Goal: Information Seeking & Learning: Learn about a topic

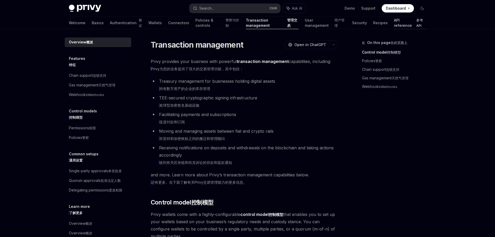
click at [411, 22] on link "API reference 参考API" at bounding box center [410, 23] width 32 height 12
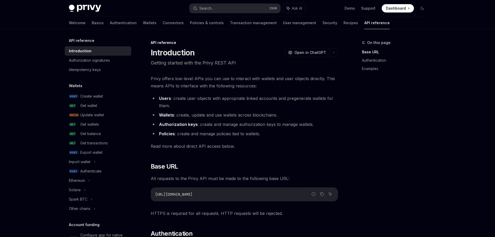
drag, startPoint x: 390, startPoint y: 136, endPoint x: 346, endPoint y: 118, distance: 47.4
click at [389, 136] on div "On this page Base URL Authentication Examples" at bounding box center [390, 137] width 79 height 197
click at [110, 22] on link "Authentication" at bounding box center [123, 23] width 27 height 12
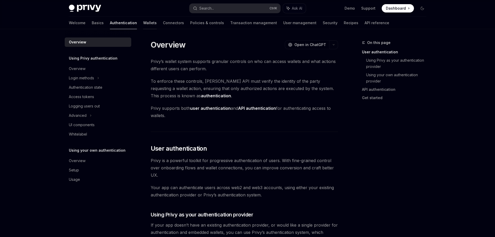
click at [143, 23] on link "Wallets" at bounding box center [150, 23] width 14 height 12
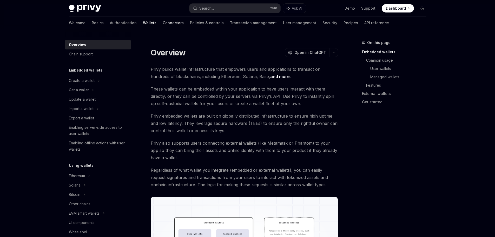
click at [163, 23] on link "Connectors" at bounding box center [173, 23] width 21 height 12
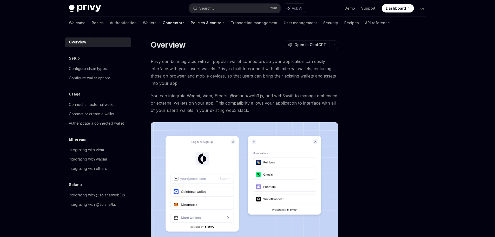
click at [191, 25] on link "Policies & controls" at bounding box center [208, 23] width 34 height 12
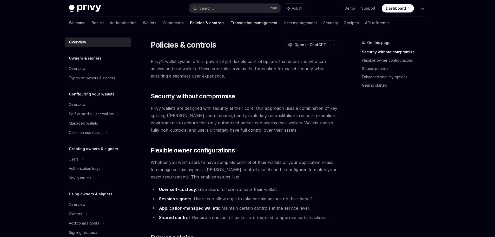
click at [231, 24] on link "Transaction management" at bounding box center [254, 23] width 47 height 12
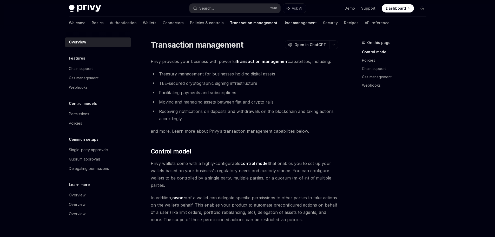
click at [283, 24] on link "User management" at bounding box center [299, 23] width 33 height 12
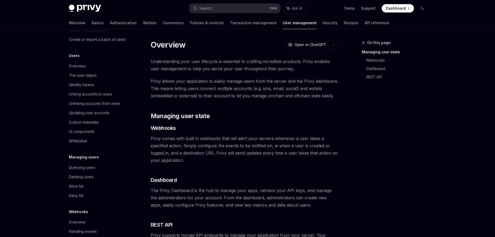
scroll to position [52, 0]
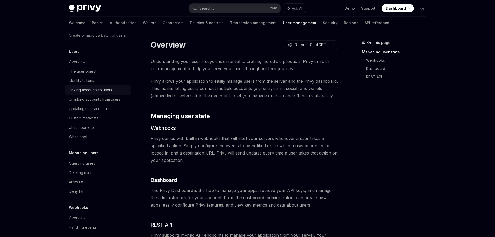
click at [81, 93] on div "Linking accounts to users" at bounding box center [90, 90] width 43 height 6
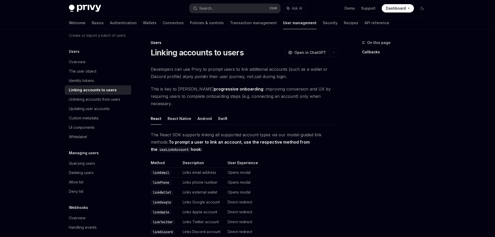
scroll to position [130, 0]
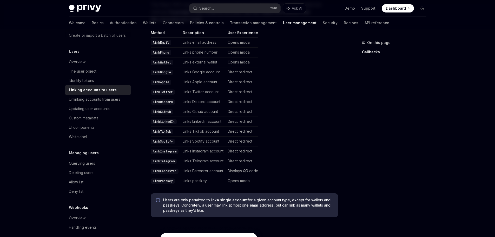
click at [166, 117] on td "linkLinkedIn" at bounding box center [166, 122] width 30 height 10
click at [203, 117] on td "Links LinkedIn account" at bounding box center [203, 122] width 45 height 10
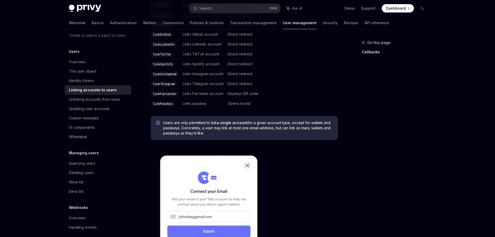
scroll to position [139, 0]
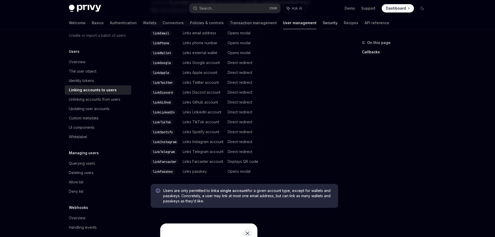
click at [323, 22] on link "Security" at bounding box center [330, 23] width 15 height 12
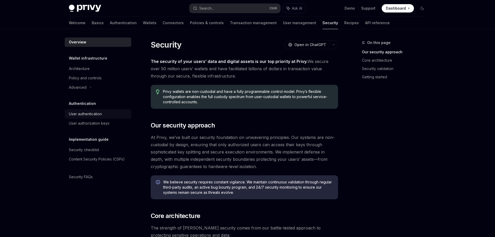
click at [106, 115] on div "User authentication" at bounding box center [98, 114] width 59 height 6
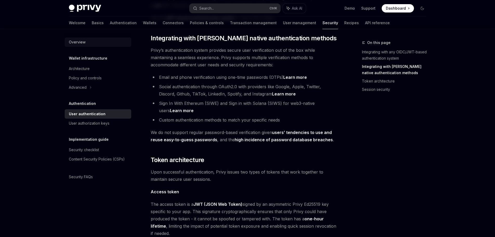
scroll to position [182, 0]
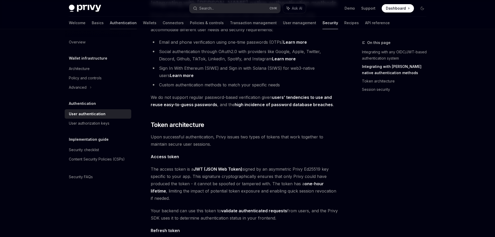
click at [110, 20] on link "Authentication" at bounding box center [123, 23] width 27 height 12
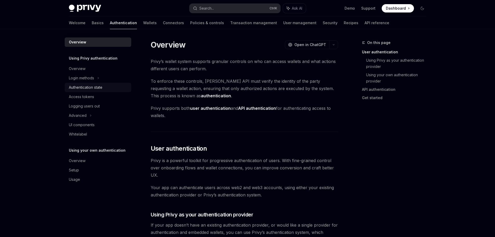
click at [96, 88] on div "Authentication state" at bounding box center [86, 87] width 34 height 6
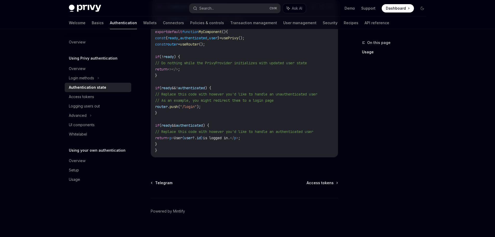
scroll to position [205, 0]
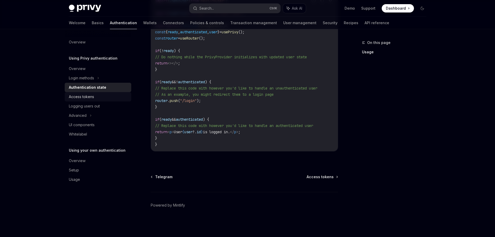
click at [94, 94] on div "Access tokens" at bounding box center [81, 97] width 25 height 6
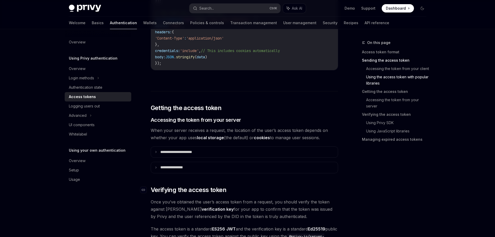
scroll to position [616, 0]
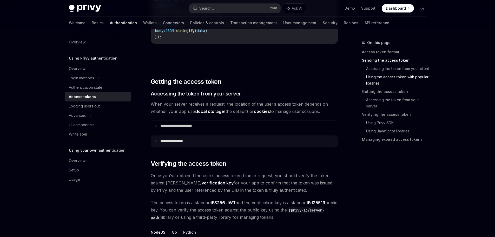
click at [188, 138] on summary "**********" at bounding box center [244, 141] width 187 height 11
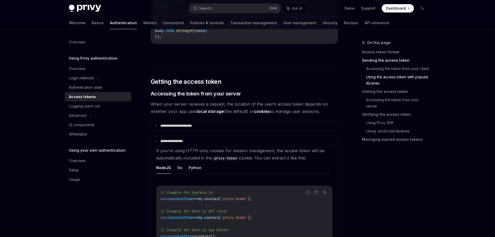
click at [182, 171] on ul "NodeJS Go Python" at bounding box center [244, 167] width 176 height 12
click at [179, 169] on button "Go" at bounding box center [179, 167] width 5 height 12
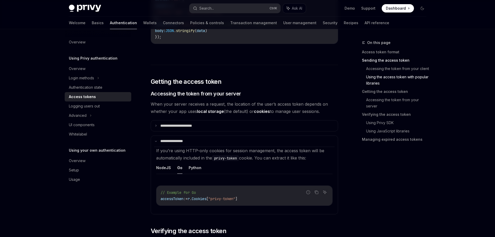
click at [71, 203] on div "Overview Using Privy authentication Overview Login methods Authentication state…" at bounding box center [102, 133] width 75 height 208
drag, startPoint x: 0, startPoint y: 161, endPoint x: 43, endPoint y: 164, distance: 42.7
click at [0, 161] on div "Privy Docs home page Search... Ctrl K Ask AI Demo Support Dashboard Dashboard S…" at bounding box center [247, 208] width 495 height 1648
click at [163, 22] on link "Connectors" at bounding box center [173, 23] width 21 height 12
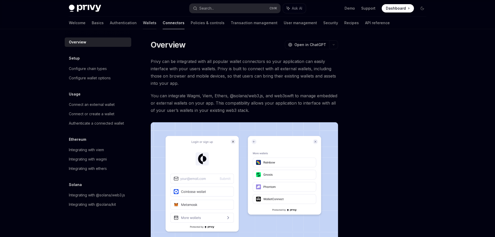
click at [143, 22] on link "Wallets" at bounding box center [150, 23] width 14 height 12
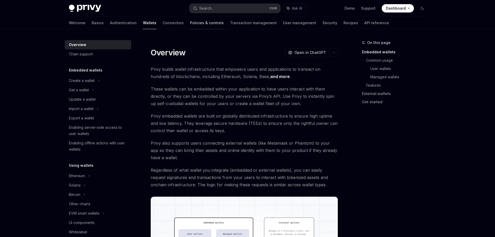
click at [190, 20] on link "Policies & controls" at bounding box center [207, 23] width 34 height 12
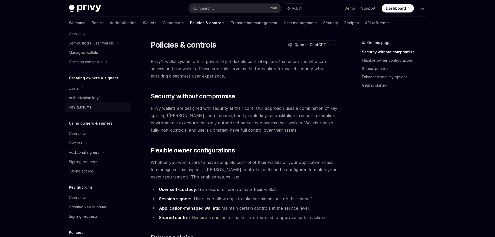
scroll to position [78, 0]
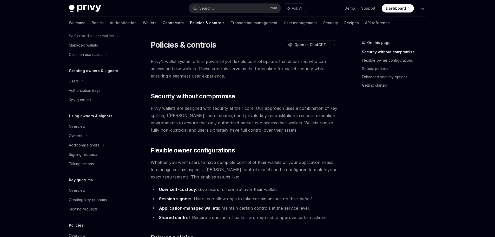
click at [163, 24] on link "Connectors" at bounding box center [173, 23] width 21 height 12
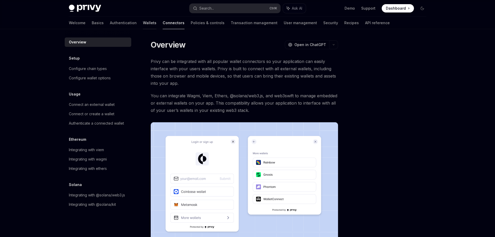
click at [143, 23] on link "Wallets" at bounding box center [150, 23] width 14 height 12
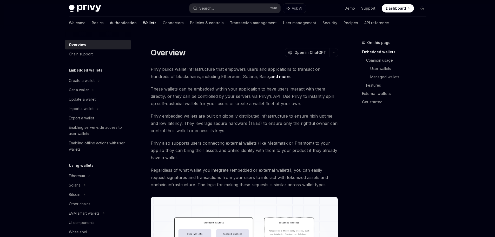
click at [110, 22] on link "Authentication" at bounding box center [123, 23] width 27 height 12
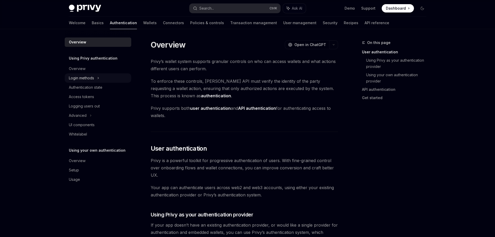
click at [102, 75] on div "Login methods" at bounding box center [98, 77] width 67 height 9
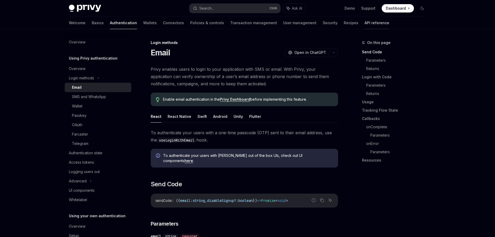
click at [364, 22] on link "API reference" at bounding box center [376, 23] width 25 height 12
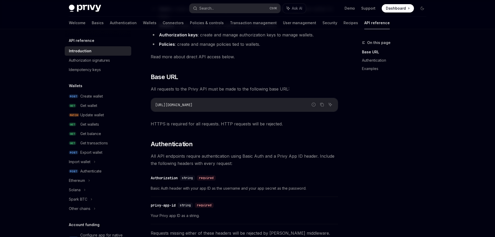
scroll to position [52, 0]
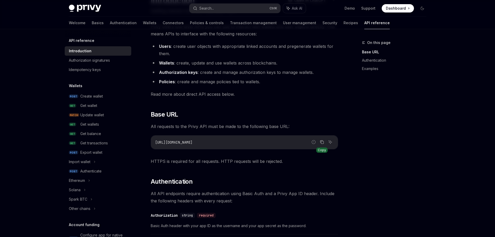
click at [323, 142] on icon "Copy the contents from the code block" at bounding box center [322, 142] width 4 height 4
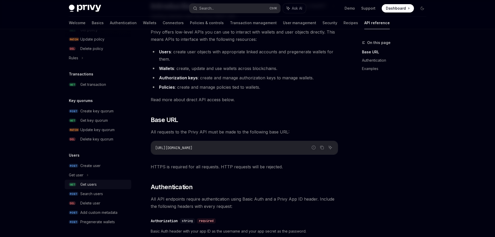
scroll to position [104, 0]
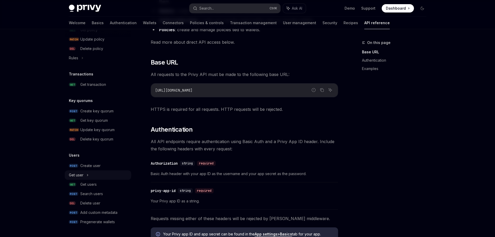
click at [81, 176] on div "Get user" at bounding box center [76, 175] width 15 height 6
type textarea "*"
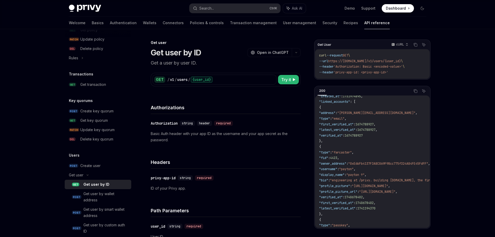
scroll to position [26, 0]
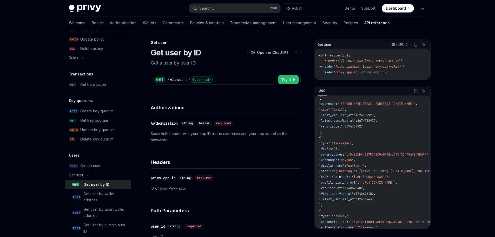
drag, startPoint x: 325, startPoint y: 137, endPoint x: 362, endPoint y: 203, distance: 75.1
click at [362, 203] on code "{ "id" : "did:privy:cm3np4u9j001rc8b73seqmqqk" , "created_at" : 1731974895 , "l…" at bounding box center [435, 205] width 233 height 264
drag, startPoint x: 330, startPoint y: 152, endPoint x: 389, endPoint y: 165, distance: 60.9
click at [389, 165] on code "{ "id" : "did:privy:cm3np4u9j001rc8b73seqmqqk" , "created_at" : 1731974895 , "l…" at bounding box center [435, 205] width 233 height 264
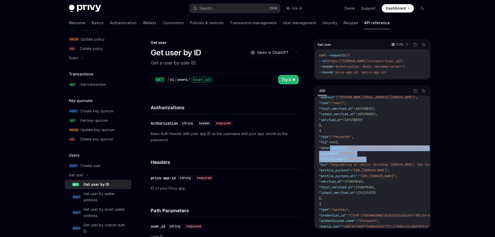
scroll to position [0, 0]
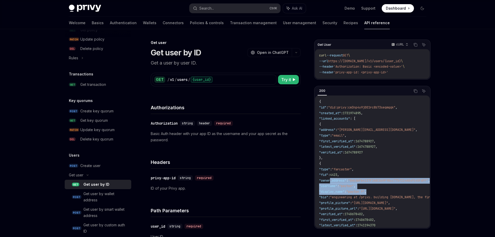
click at [378, 180] on span ""0xE6bFb4137F3A8C069F98cc775f324A84FE45FdFF"" at bounding box center [388, 180] width 80 height 4
drag, startPoint x: 328, startPoint y: 125, endPoint x: 376, endPoint y: 156, distance: 56.8
click at [373, 155] on code "{ "id" : "did:privy:cm3np4u9j001rc8b73seqmqqk" , "created_at" : 1731974895 , "l…" at bounding box center [435, 231] width 233 height 264
click at [376, 156] on code "{ "id" : "did:privy:cm3np4u9j001rc8b73seqmqqk" , "created_at" : 1731974895 , "l…" at bounding box center [435, 231] width 233 height 264
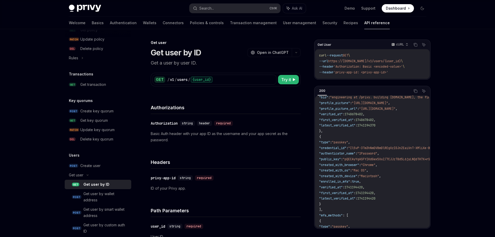
scroll to position [130, 0]
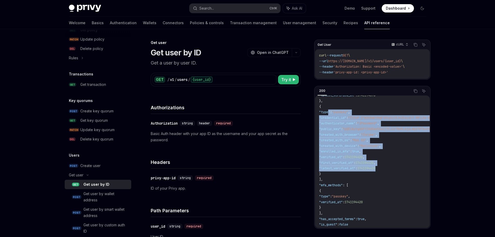
drag, startPoint x: 329, startPoint y: 111, endPoint x: 398, endPoint y: 169, distance: 90.3
click at [398, 169] on code "{ "id" : "did:privy:cm3np4u9j001rc8b73seqmqqk" , "created_at" : 1731974895 , "l…" at bounding box center [435, 101] width 233 height 264
drag, startPoint x: 397, startPoint y: 168, endPoint x: 328, endPoint y: 113, distance: 88.3
click at [328, 113] on code "{ "id" : "did:privy:cm3np4u9j001rc8b73seqmqqk" , "created_at" : 1731974895 , "l…" at bounding box center [435, 101] width 233 height 264
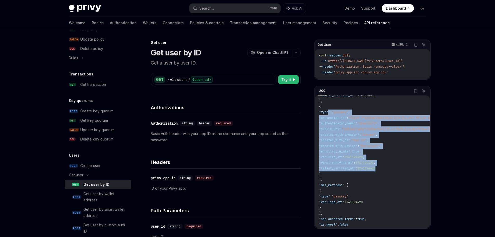
click at [350, 125] on code "{ "id" : "did:privy:cm3np4u9j001rc8b73seqmqqk" , "created_at" : 1731974895 , "l…" at bounding box center [435, 101] width 233 height 264
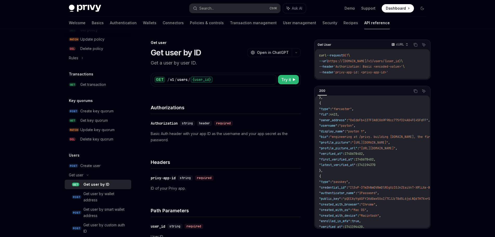
scroll to position [59, 0]
click at [337, 127] on span ""username"" at bounding box center [328, 126] width 18 height 4
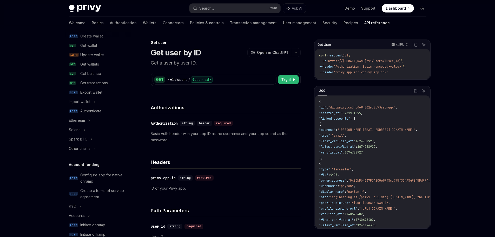
scroll to position [0, 0]
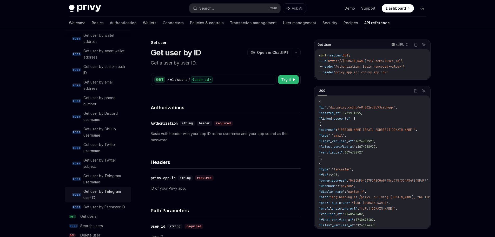
scroll to position [506, 0]
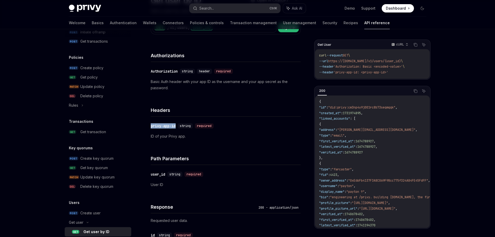
scroll to position [205, 0]
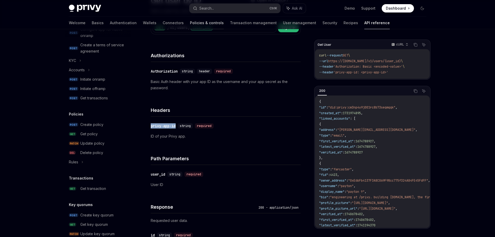
click at [190, 20] on link "Policies & controls" at bounding box center [207, 23] width 34 height 12
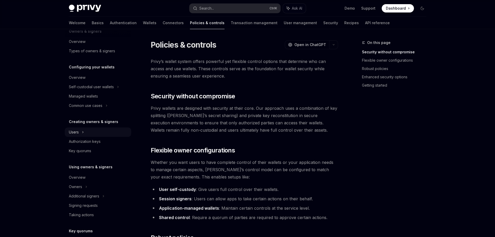
scroll to position [25, 0]
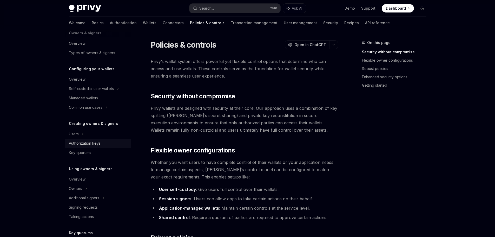
click at [94, 144] on div "Authorization keys" at bounding box center [85, 143] width 32 height 6
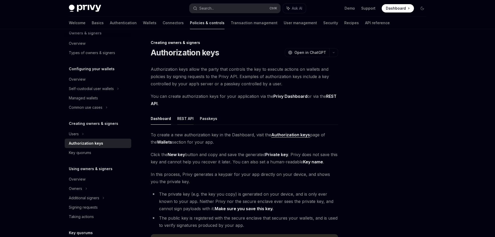
click at [185, 119] on button "REST API" at bounding box center [185, 118] width 16 height 12
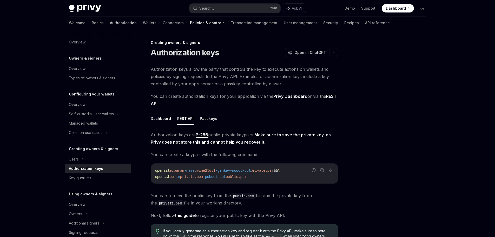
click at [110, 22] on link "Authentication" at bounding box center [123, 23] width 27 height 12
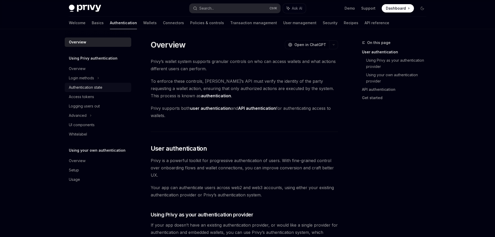
click at [86, 88] on div "Authentication state" at bounding box center [86, 87] width 34 height 6
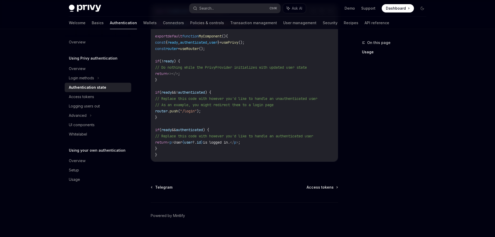
scroll to position [205, 0]
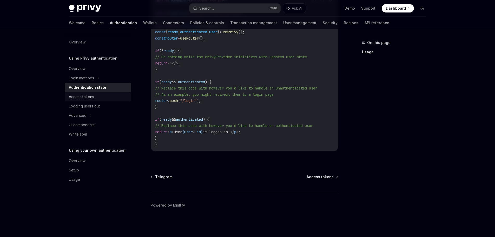
click at [82, 98] on div "Access tokens" at bounding box center [81, 97] width 25 height 6
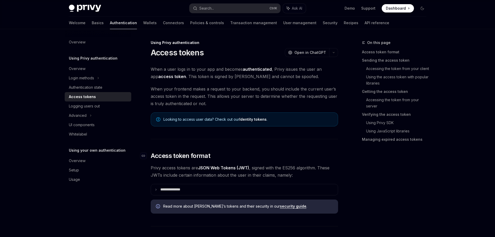
type textarea "*"
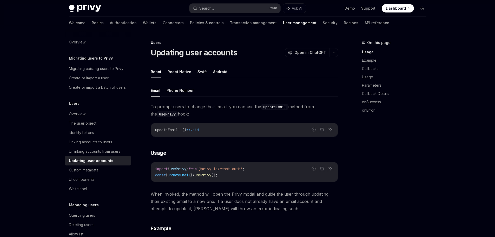
scroll to position [64, 0]
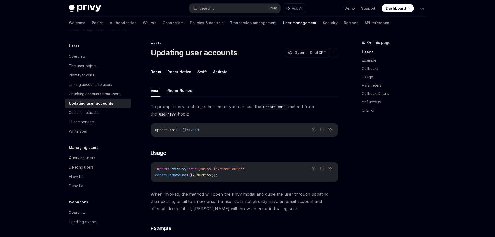
click at [401, 8] on span "Dashboard" at bounding box center [396, 8] width 20 height 5
